Goal: Task Accomplishment & Management: Use online tool/utility

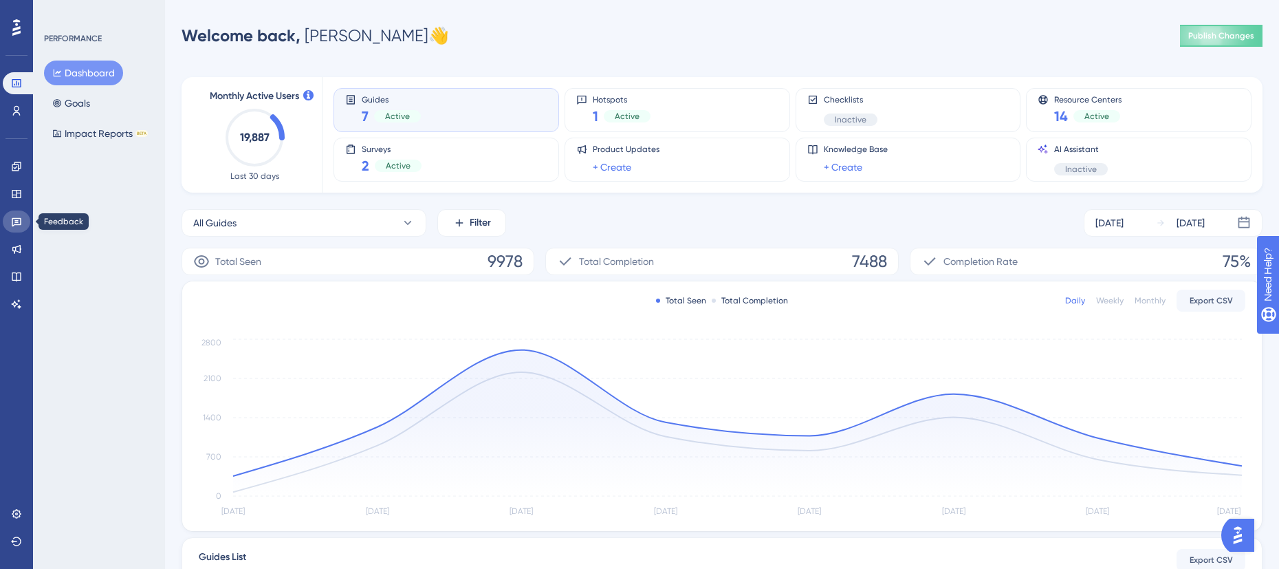
click at [16, 221] on icon at bounding box center [16, 221] width 11 height 11
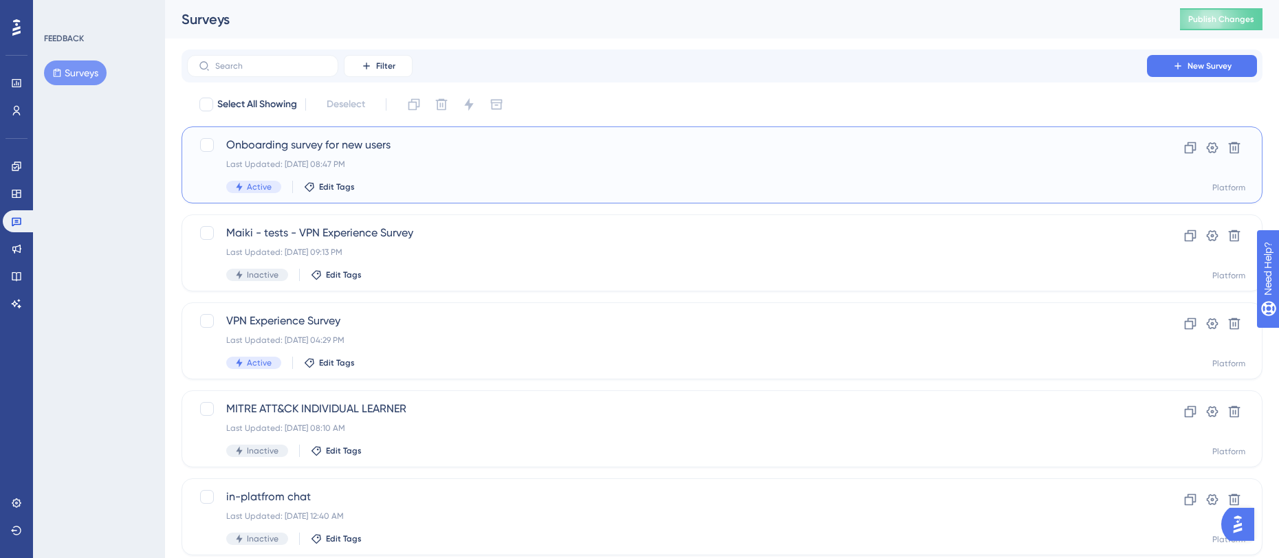
click at [583, 167] on div "Last Updated: [DATE] 08:47 PM" at bounding box center [667, 164] width 882 height 11
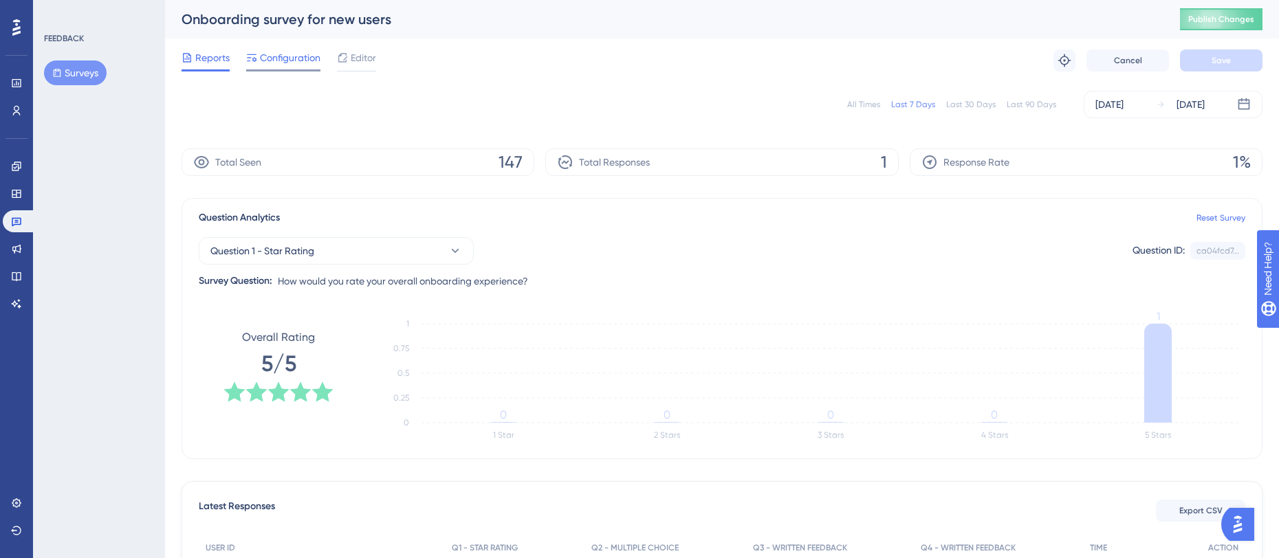
click at [298, 65] on span "Configuration" at bounding box center [290, 58] width 61 height 17
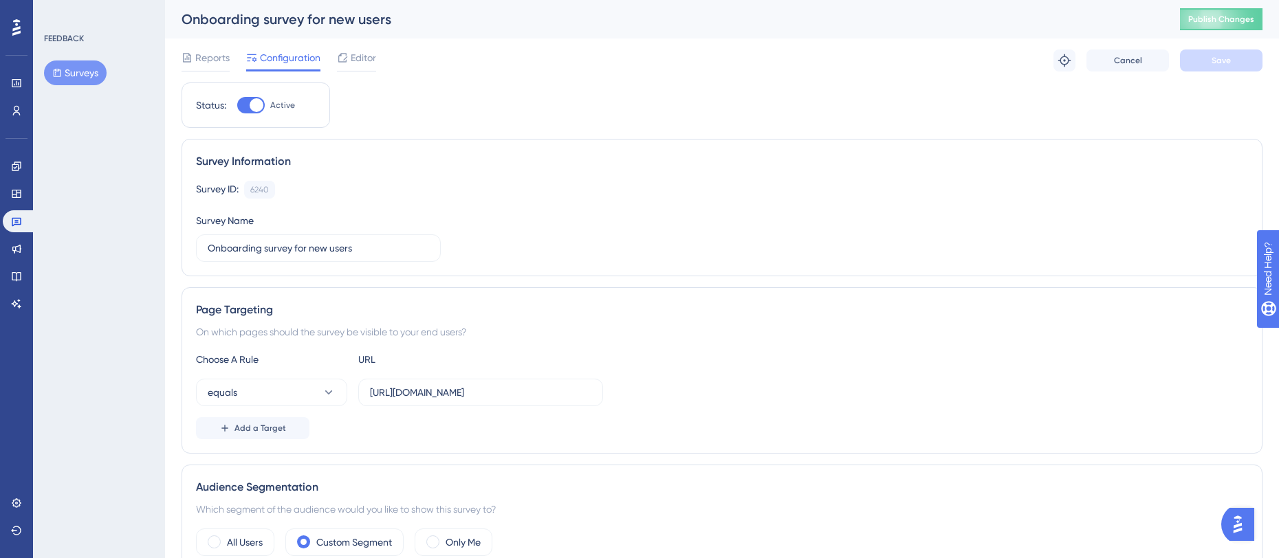
click at [872, 215] on div "Survey ID: 6240 Copy Survey Name Onboarding survey for new users" at bounding box center [722, 221] width 1052 height 81
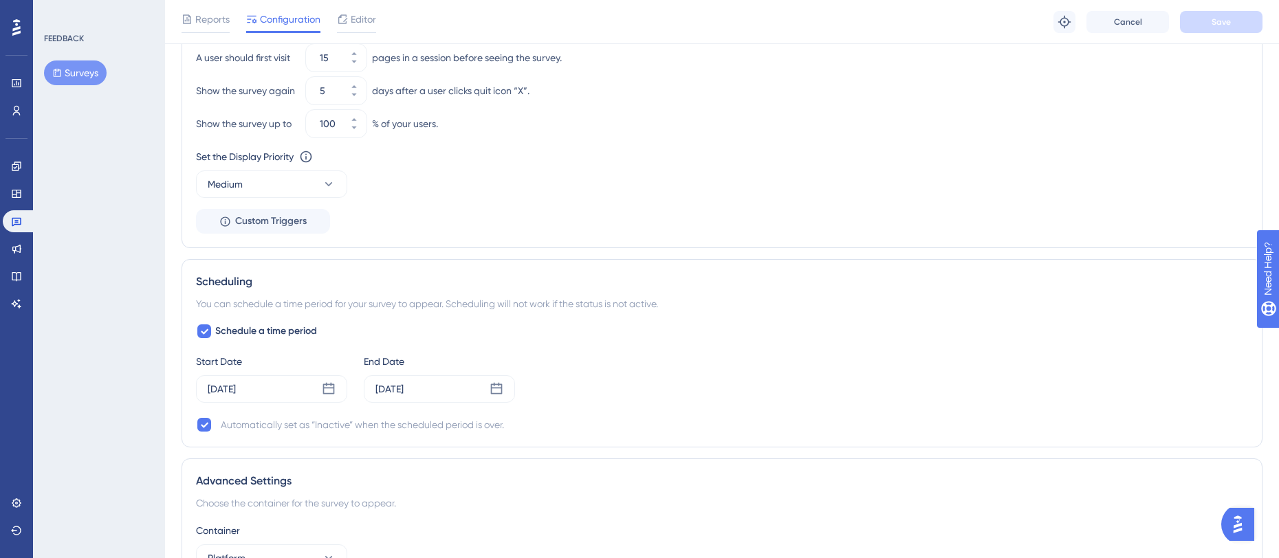
scroll to position [798, 0]
click at [327, 386] on icon at bounding box center [329, 386] width 14 height 14
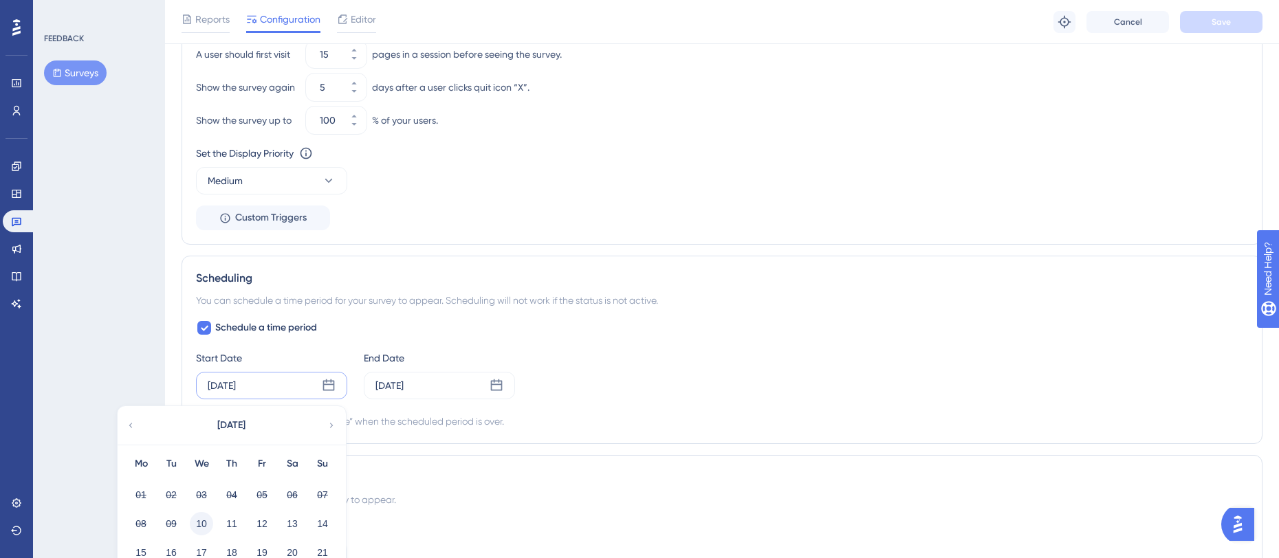
click at [202, 524] on button "10" at bounding box center [201, 523] width 23 height 23
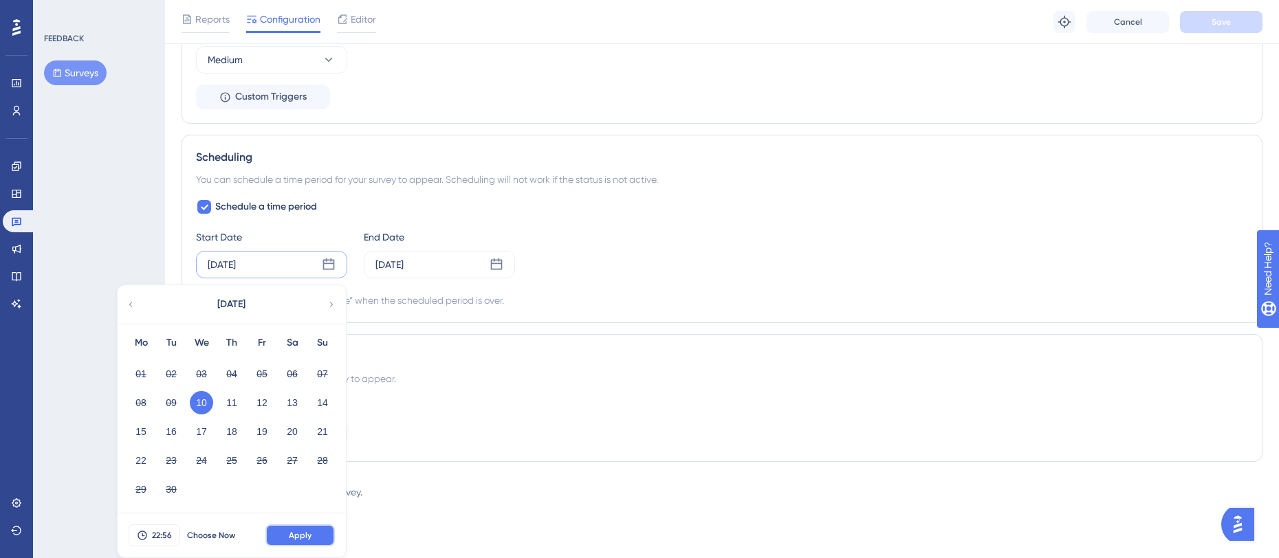
click at [298, 536] on span "Apply" at bounding box center [300, 535] width 23 height 11
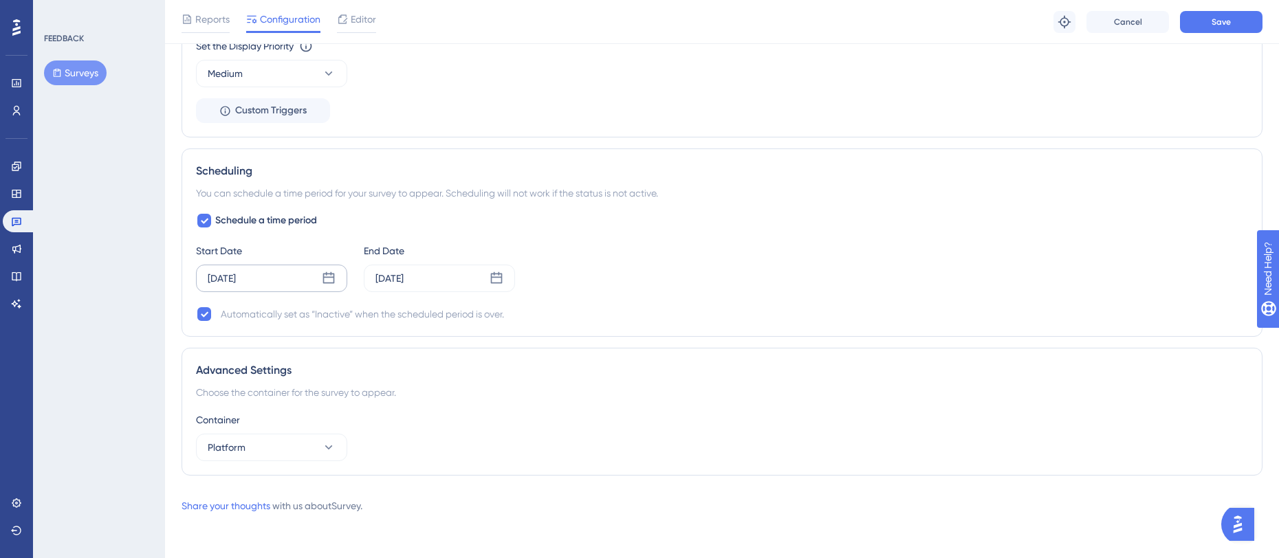
scroll to position [905, 0]
click at [1228, 23] on span "Save" at bounding box center [1221, 22] width 19 height 11
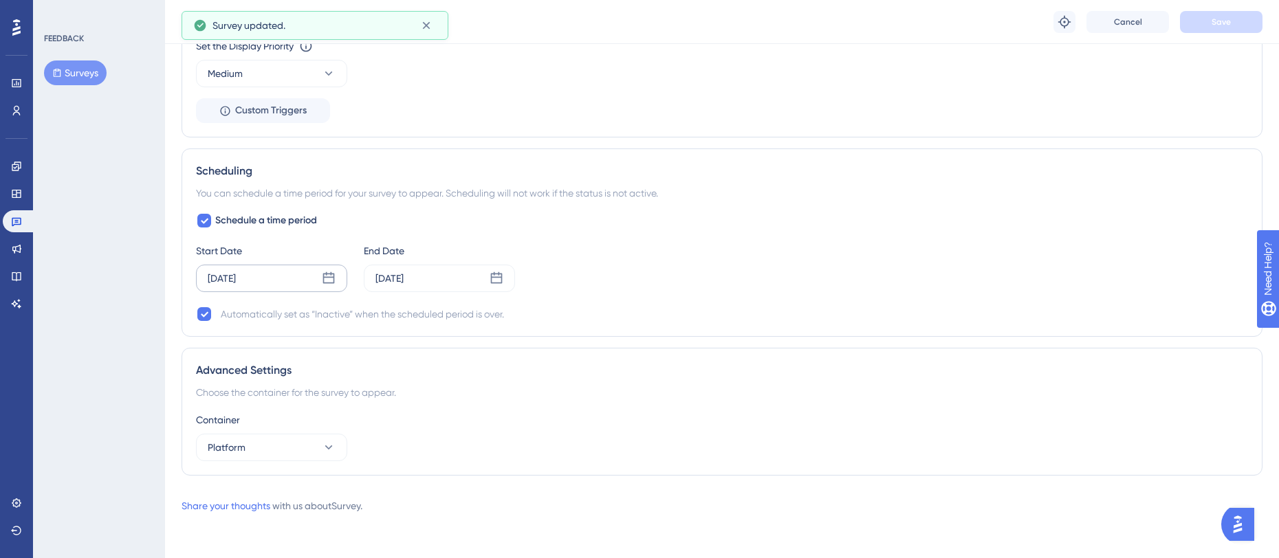
click at [838, 245] on div "Start Date [DATE] End Date [DATE]" at bounding box center [722, 268] width 1052 height 50
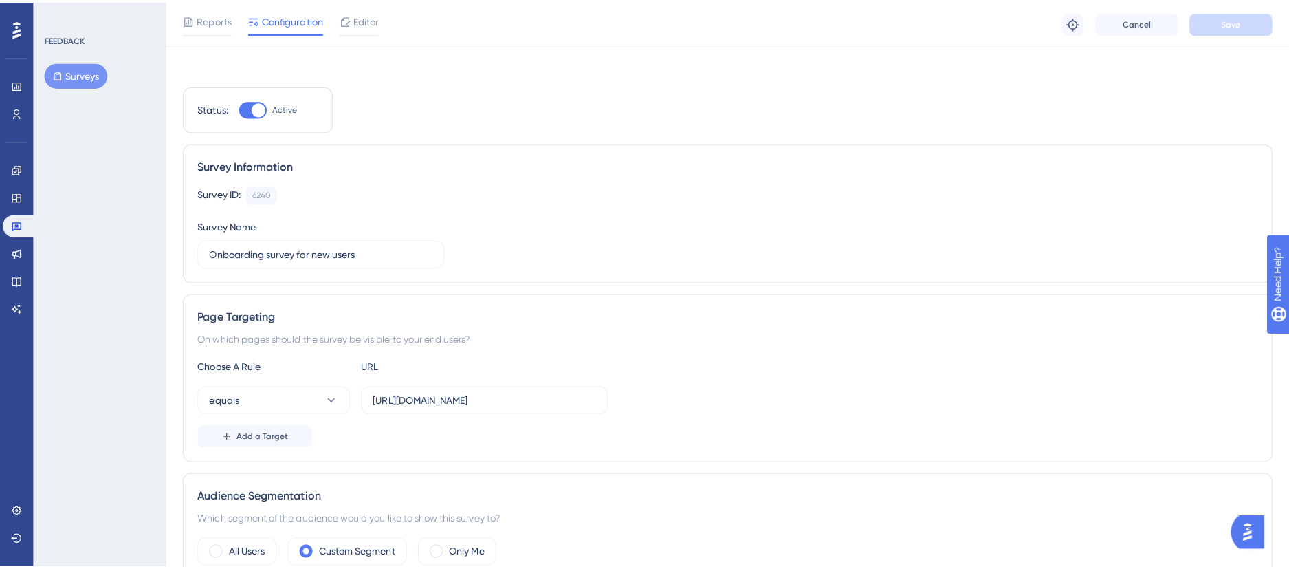
scroll to position [0, 0]
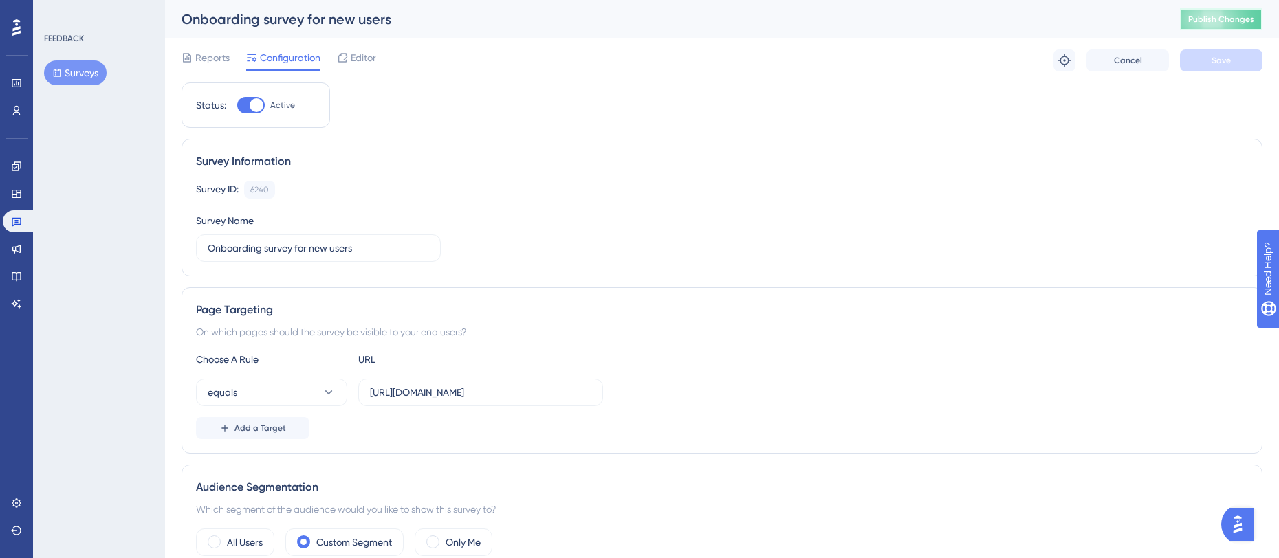
click at [1228, 23] on span "Publish Changes" at bounding box center [1221, 19] width 66 height 11
click at [362, 61] on span "Editor" at bounding box center [363, 58] width 25 height 17
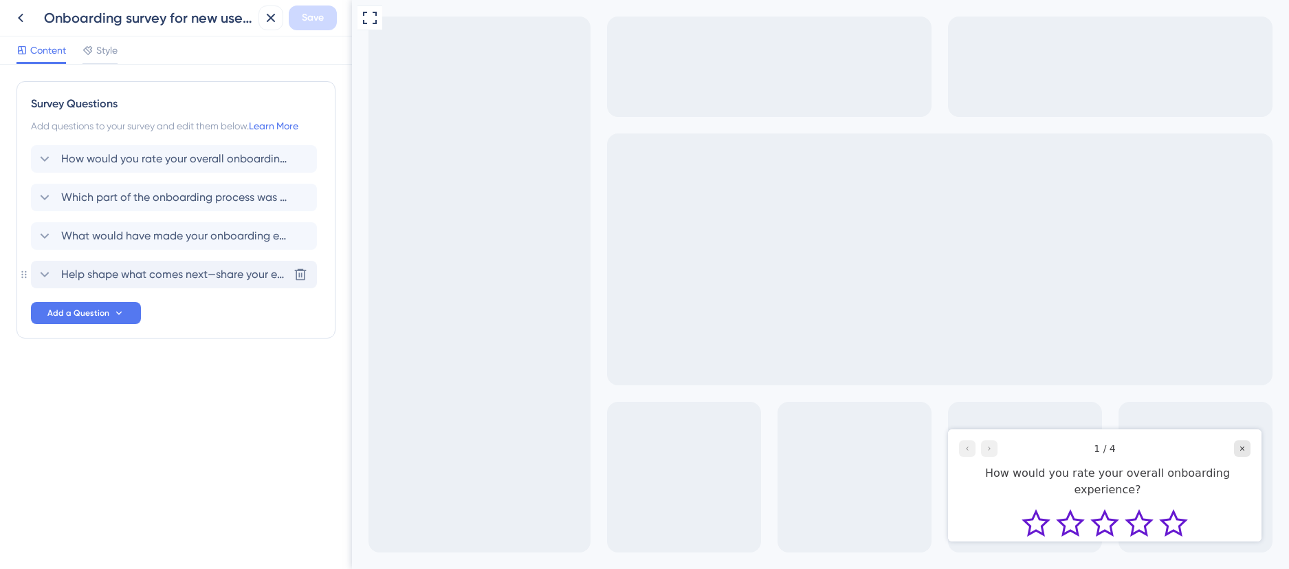
click at [207, 276] on span "Help shape what comes next—share your email or OSID to join our conversations o…" at bounding box center [174, 274] width 227 height 17
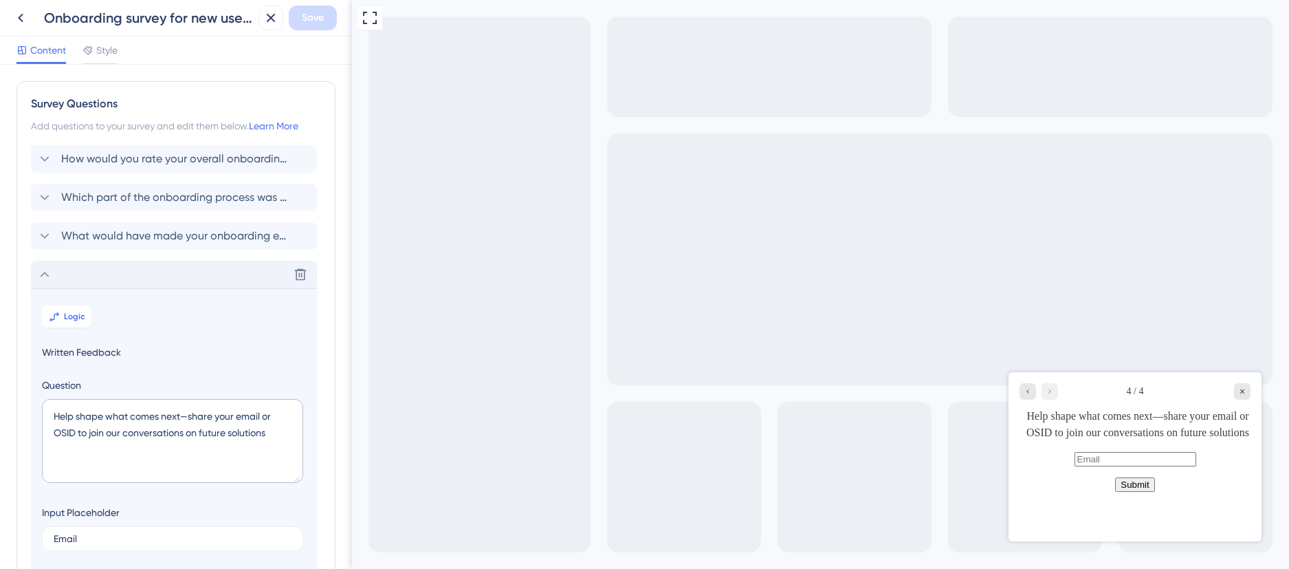
drag, startPoint x: 346, startPoint y: 237, endPoint x: 6, endPoint y: 70, distance: 379.2
click at [113, 53] on span "Style" at bounding box center [106, 50] width 21 height 17
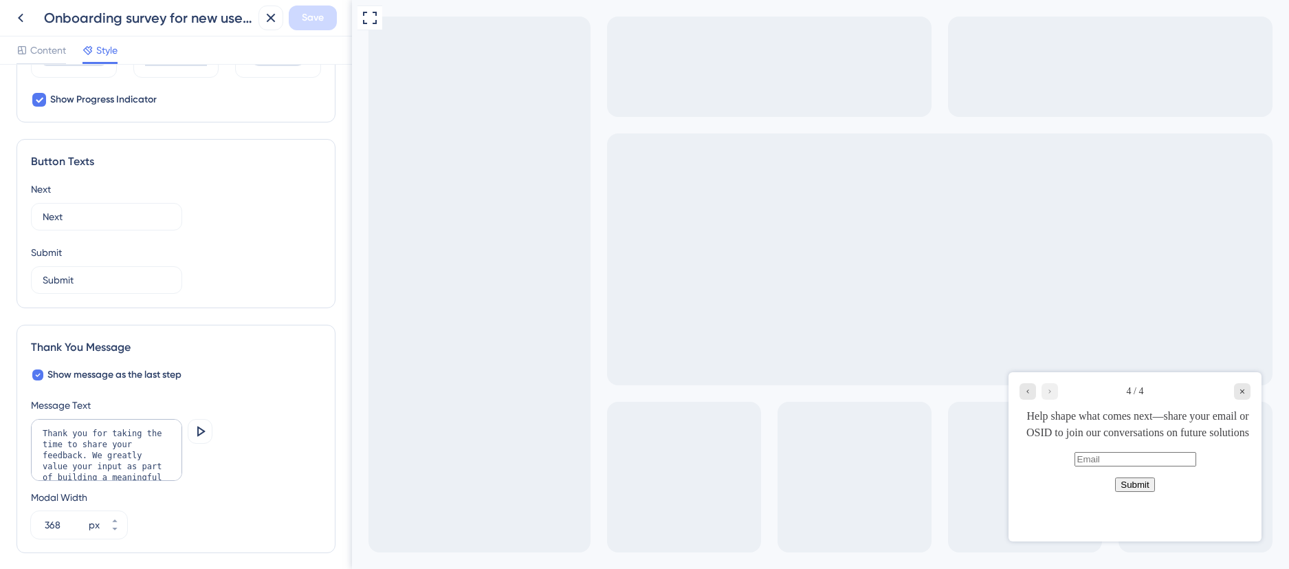
scroll to position [755, 0]
click at [118, 464] on textarea "Thank you for taking the time to share your feedback. We greatly value your inp…" at bounding box center [106, 448] width 151 height 62
drag, startPoint x: 125, startPoint y: 457, endPoint x: 163, endPoint y: 483, distance: 46.4
click at [163, 483] on div "Message Text Thank you for taking the time to share your feedback. We greatly v…" at bounding box center [176, 466] width 290 height 142
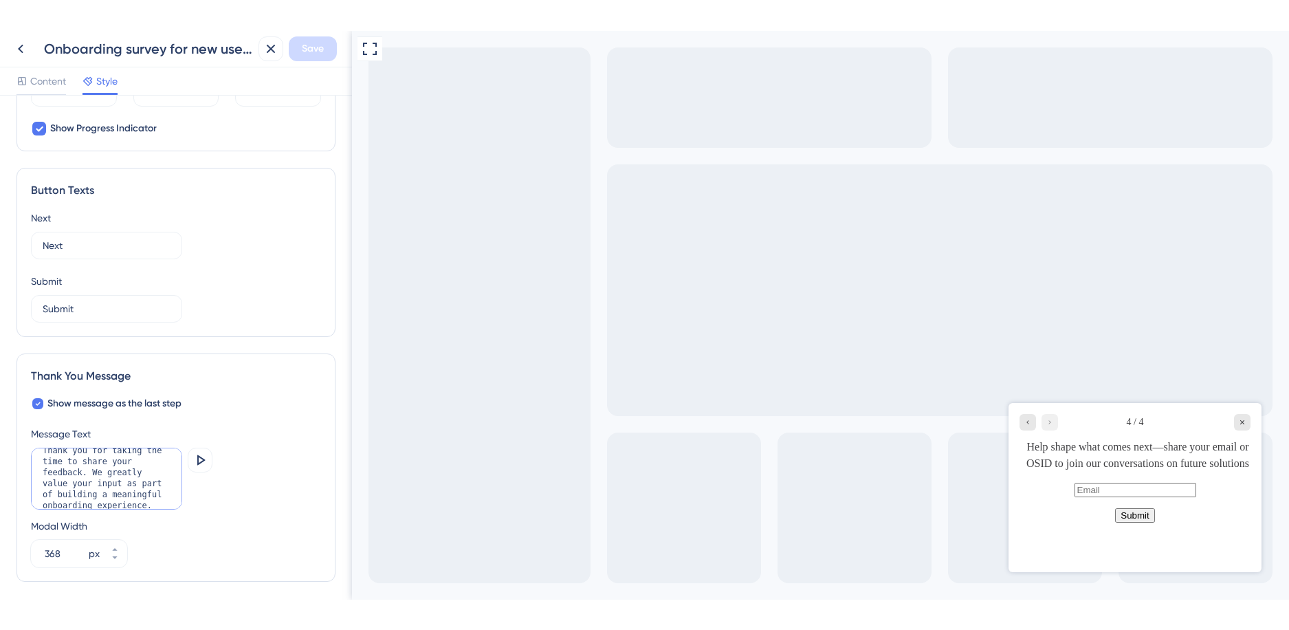
scroll to position [10, 0]
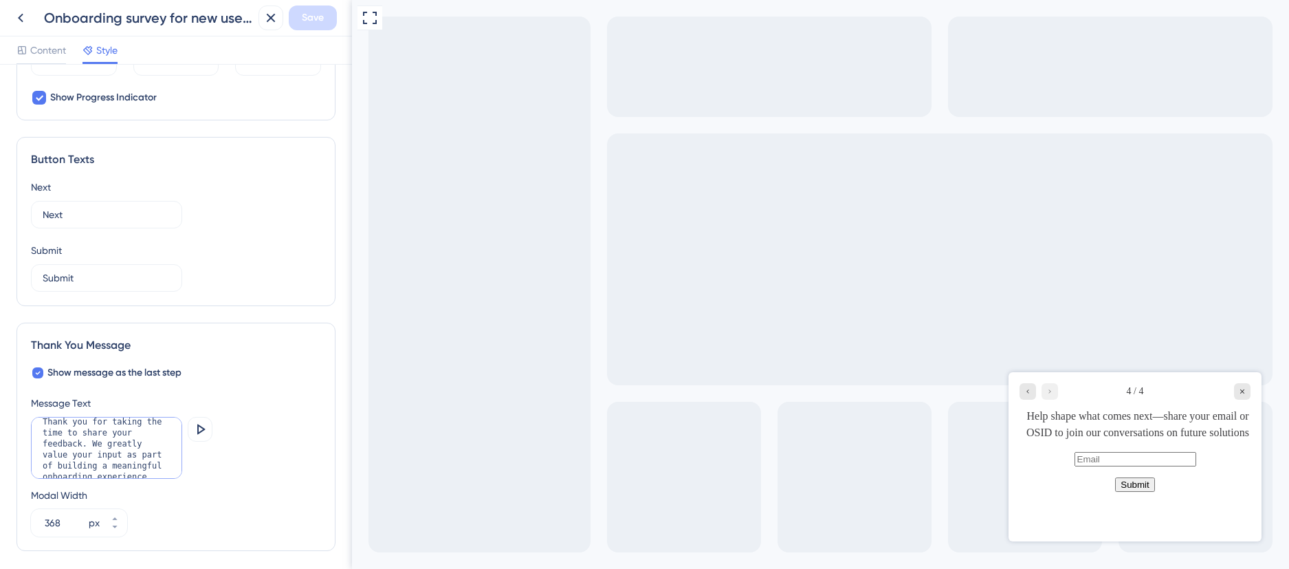
click at [160, 455] on textarea "Thank you for taking the time to share your feedback. We greatly value your inp…" at bounding box center [106, 448] width 151 height 62
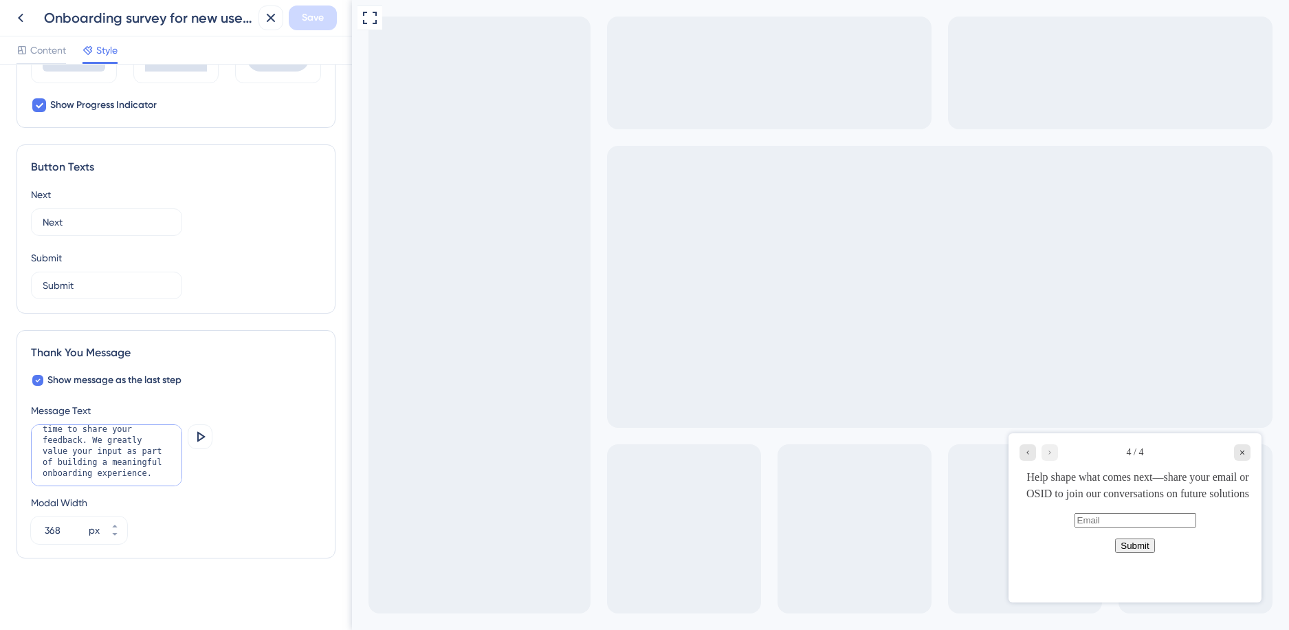
scroll to position [33, 0]
drag, startPoint x: 87, startPoint y: 427, endPoint x: 162, endPoint y: 477, distance: 90.2
click at [162, 477] on textarea "Thank you for taking the time to share your feedback. We greatly value your inp…" at bounding box center [106, 455] width 151 height 62
type textarea "!"
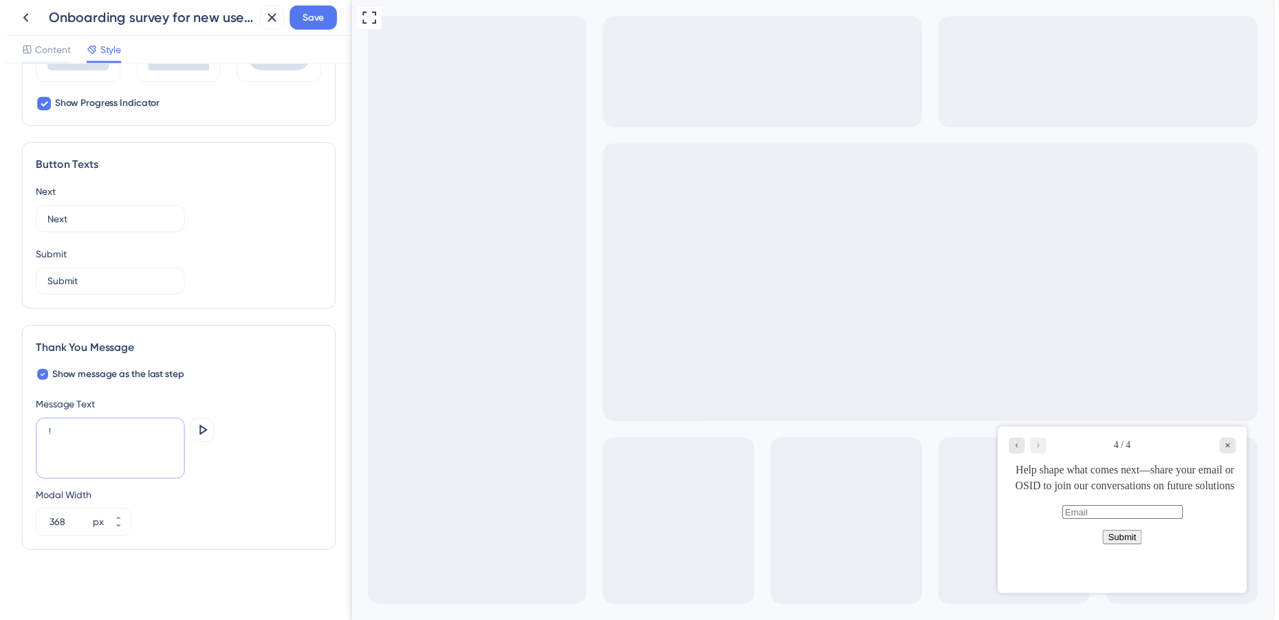
scroll to position [0, 0]
type textarea "Thank you!"
click at [322, 17] on span "Save" at bounding box center [313, 18] width 22 height 17
click at [24, 18] on icon at bounding box center [20, 18] width 17 height 17
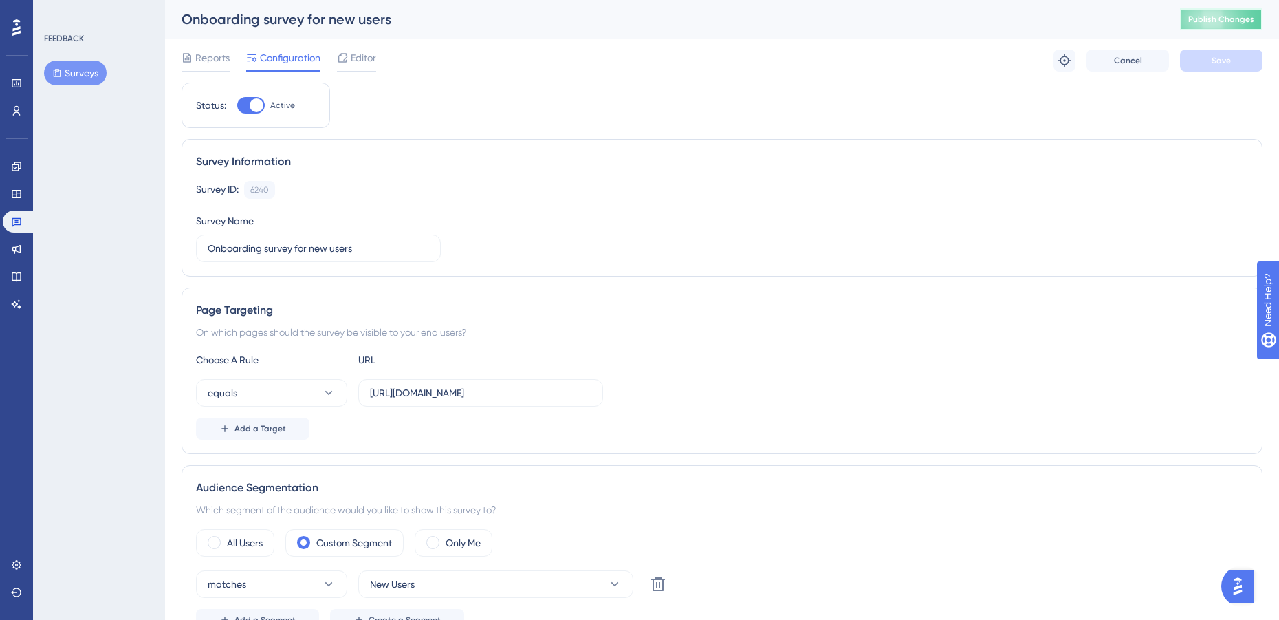
click at [1230, 17] on span "Publish Changes" at bounding box center [1221, 19] width 66 height 11
click at [361, 63] on span "Editor" at bounding box center [363, 58] width 25 height 17
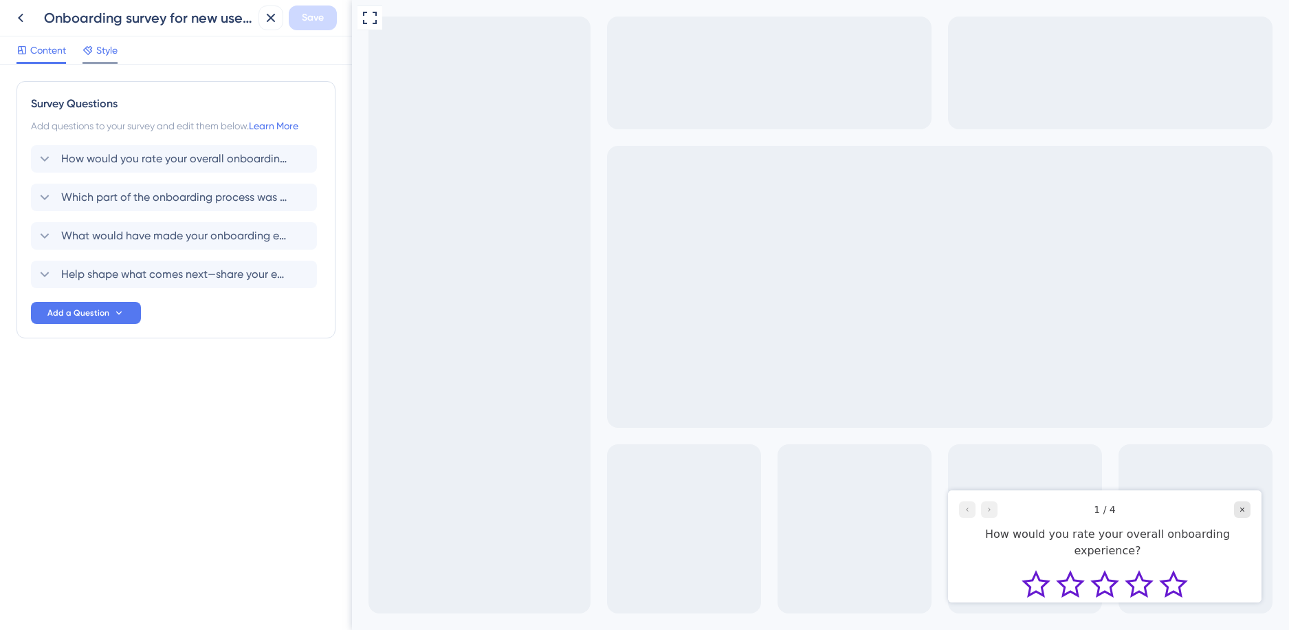
click at [112, 52] on span "Style" at bounding box center [106, 50] width 21 height 17
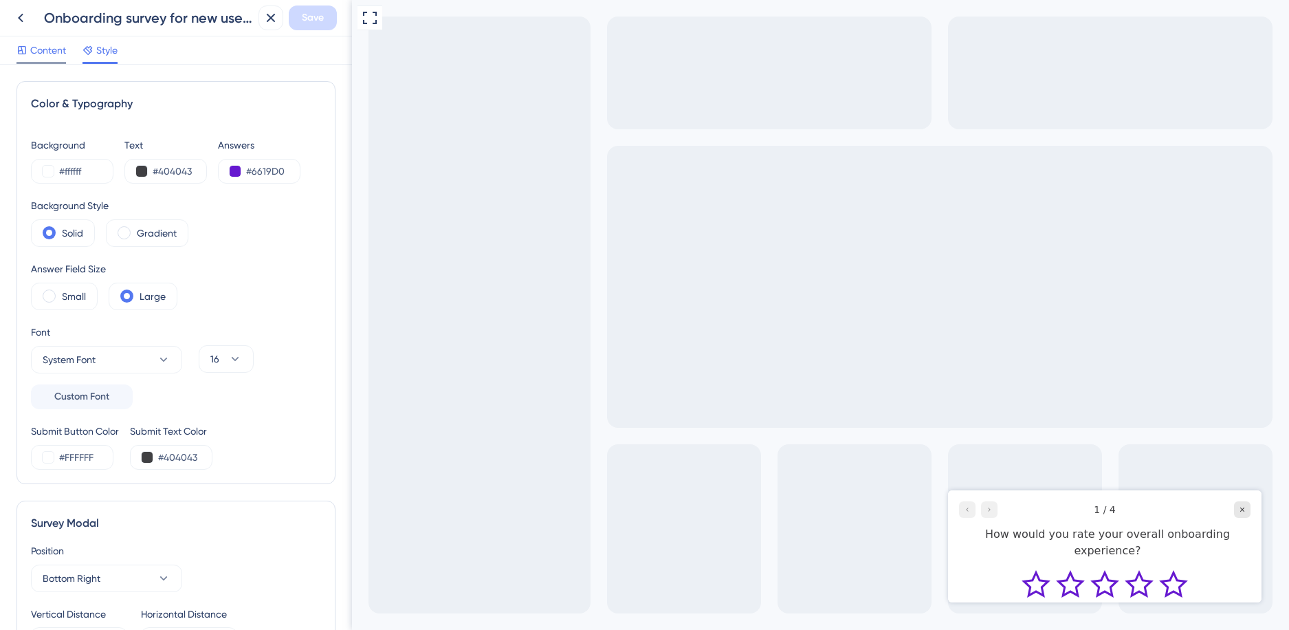
click at [55, 49] on span "Content" at bounding box center [48, 50] width 36 height 17
